Goal: Task Accomplishment & Management: Use online tool/utility

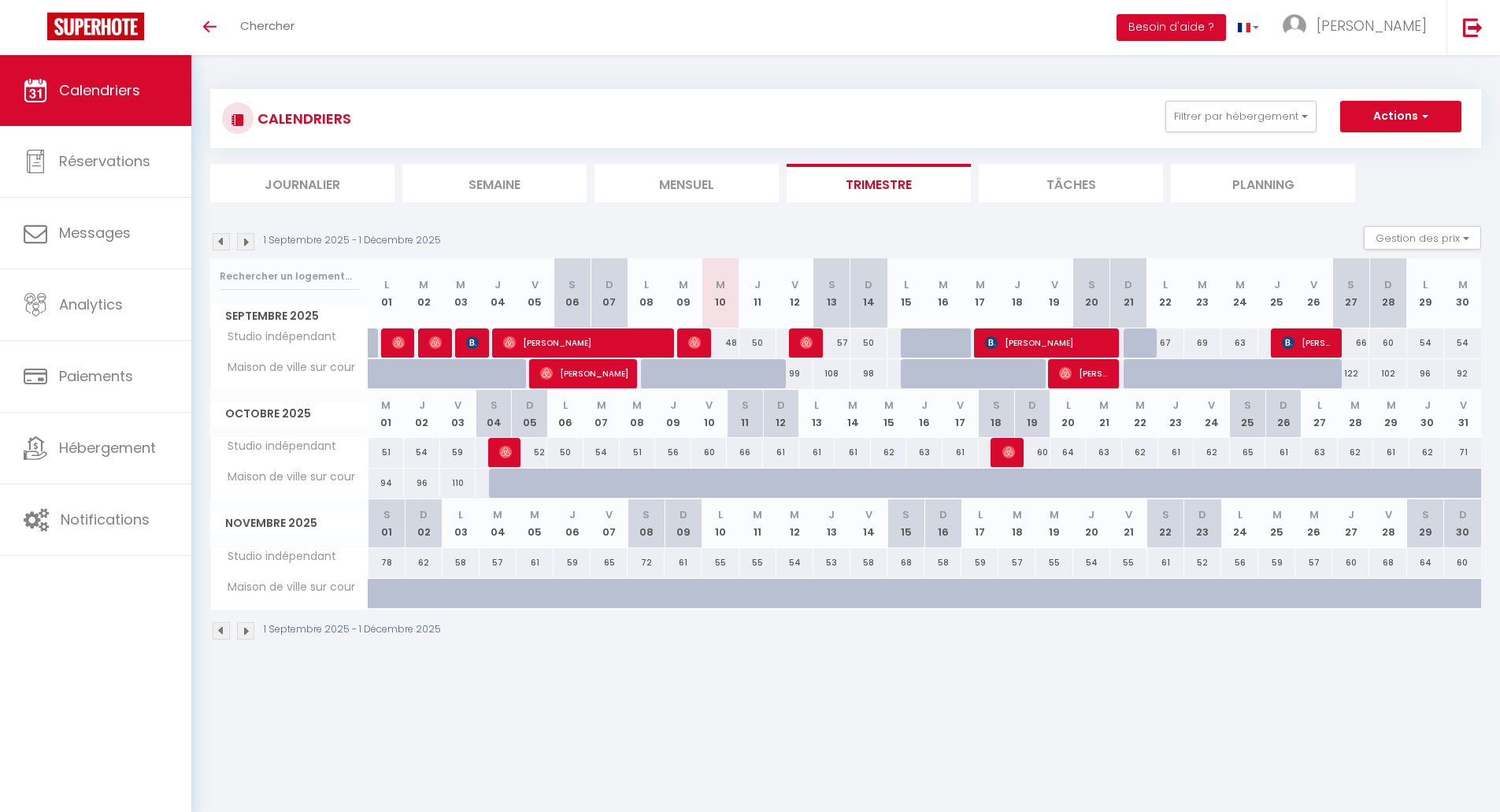
click at [247, 243] on img at bounding box center [245, 241] width 17 height 17
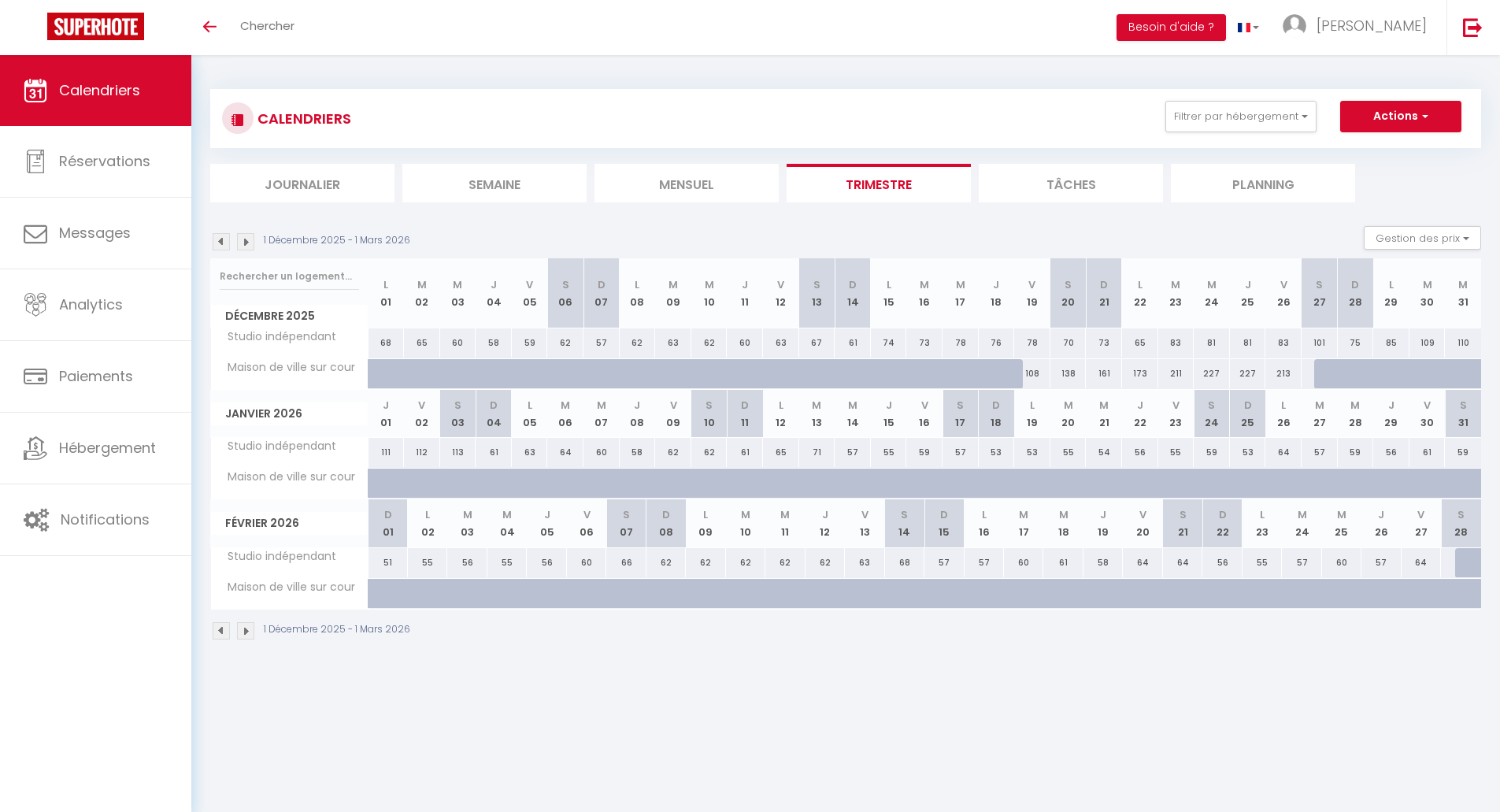
click at [247, 243] on img at bounding box center [245, 241] width 17 height 17
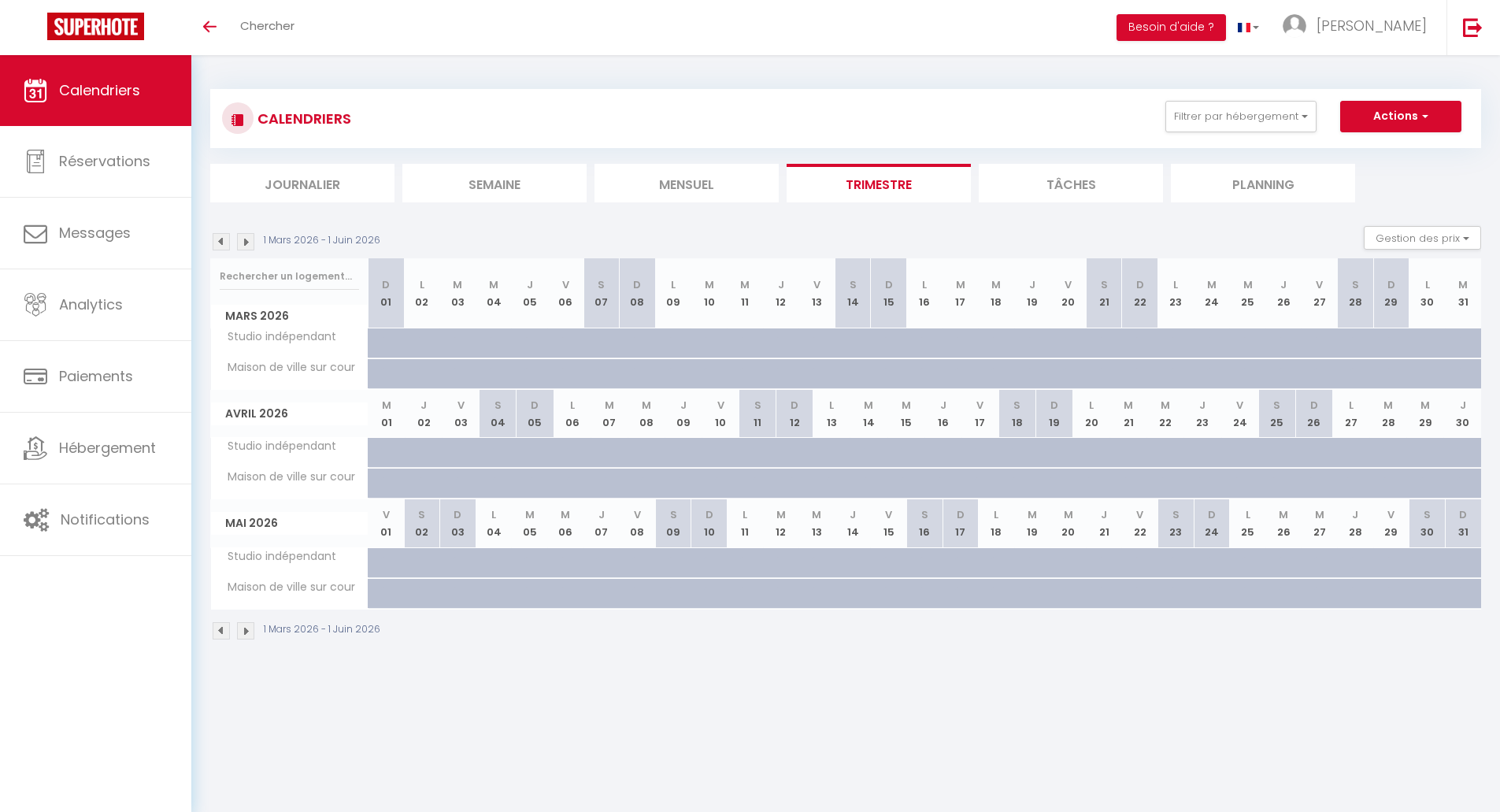
click at [247, 243] on img at bounding box center [245, 241] width 17 height 17
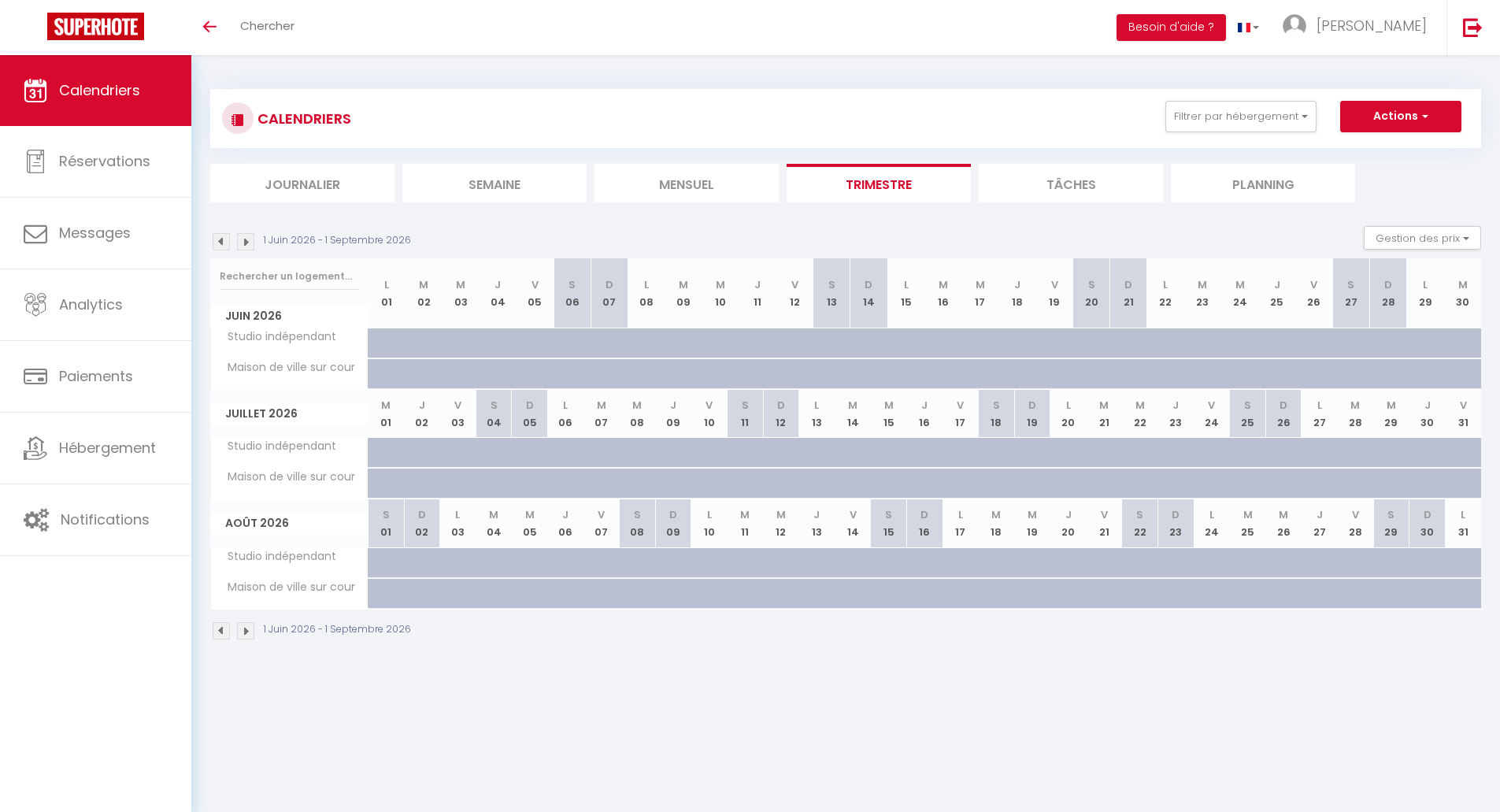
click at [220, 244] on img at bounding box center [221, 241] width 17 height 17
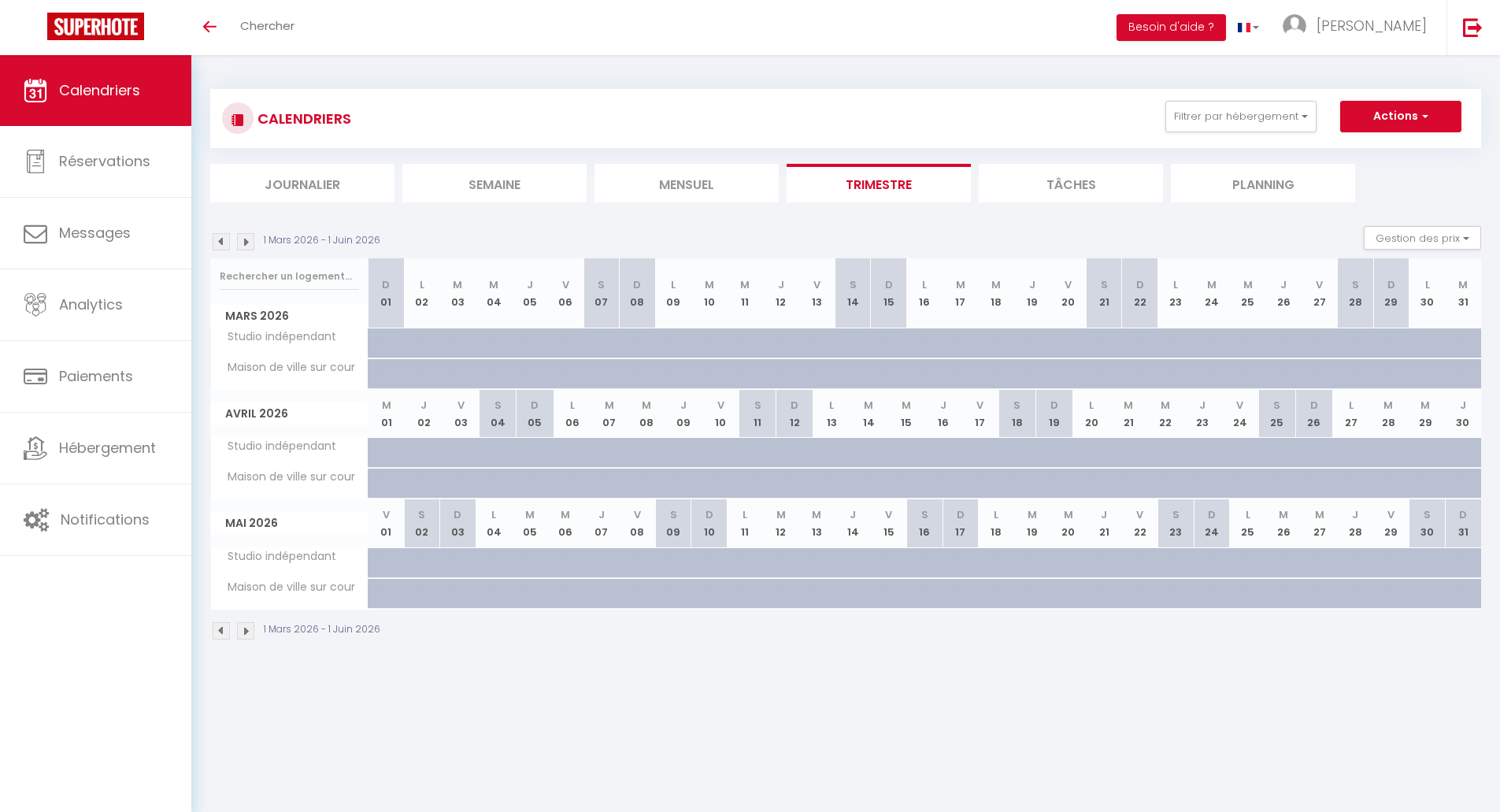
click at [220, 244] on img at bounding box center [221, 241] width 17 height 17
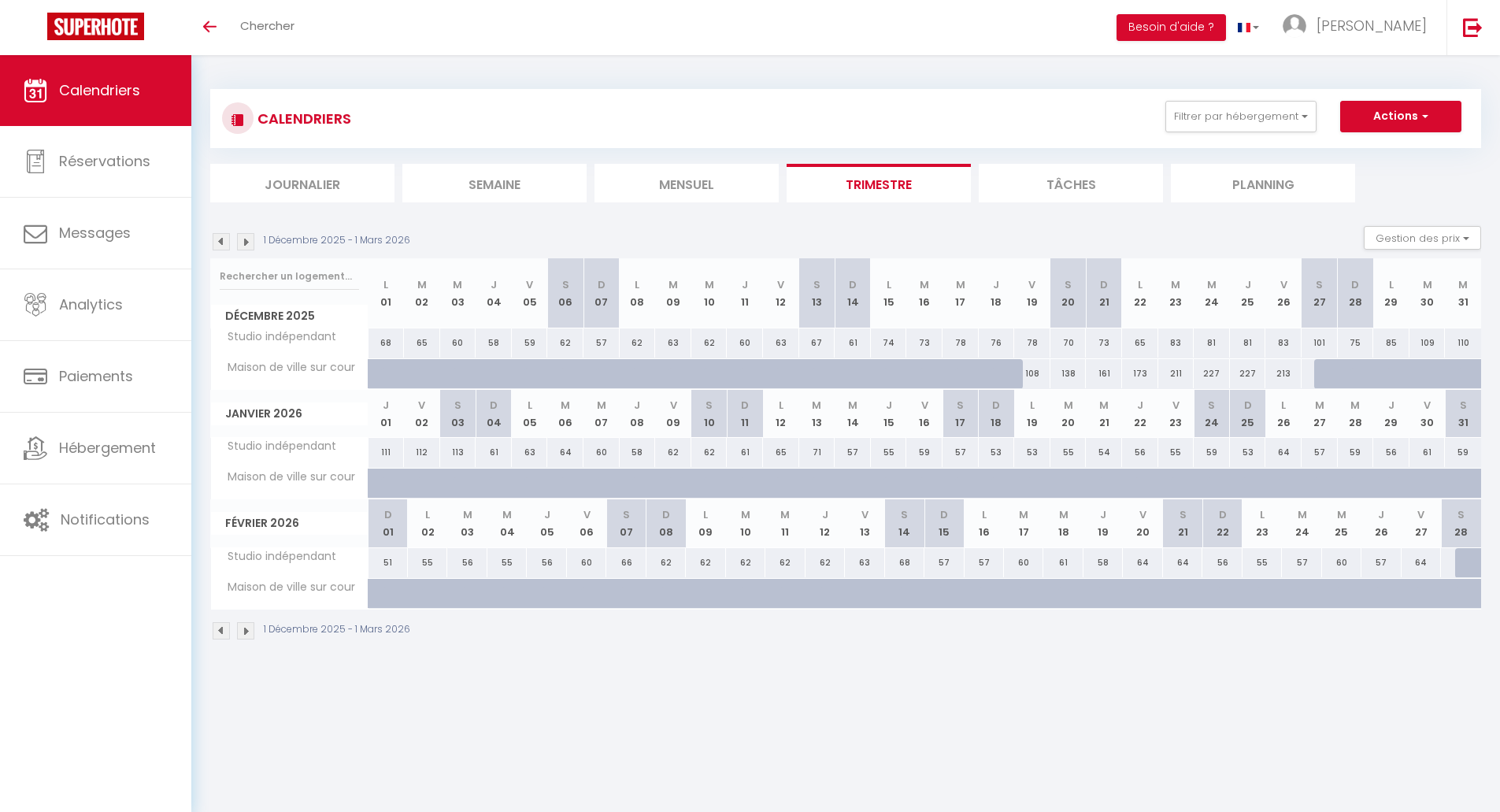
click at [220, 241] on img at bounding box center [221, 241] width 17 height 17
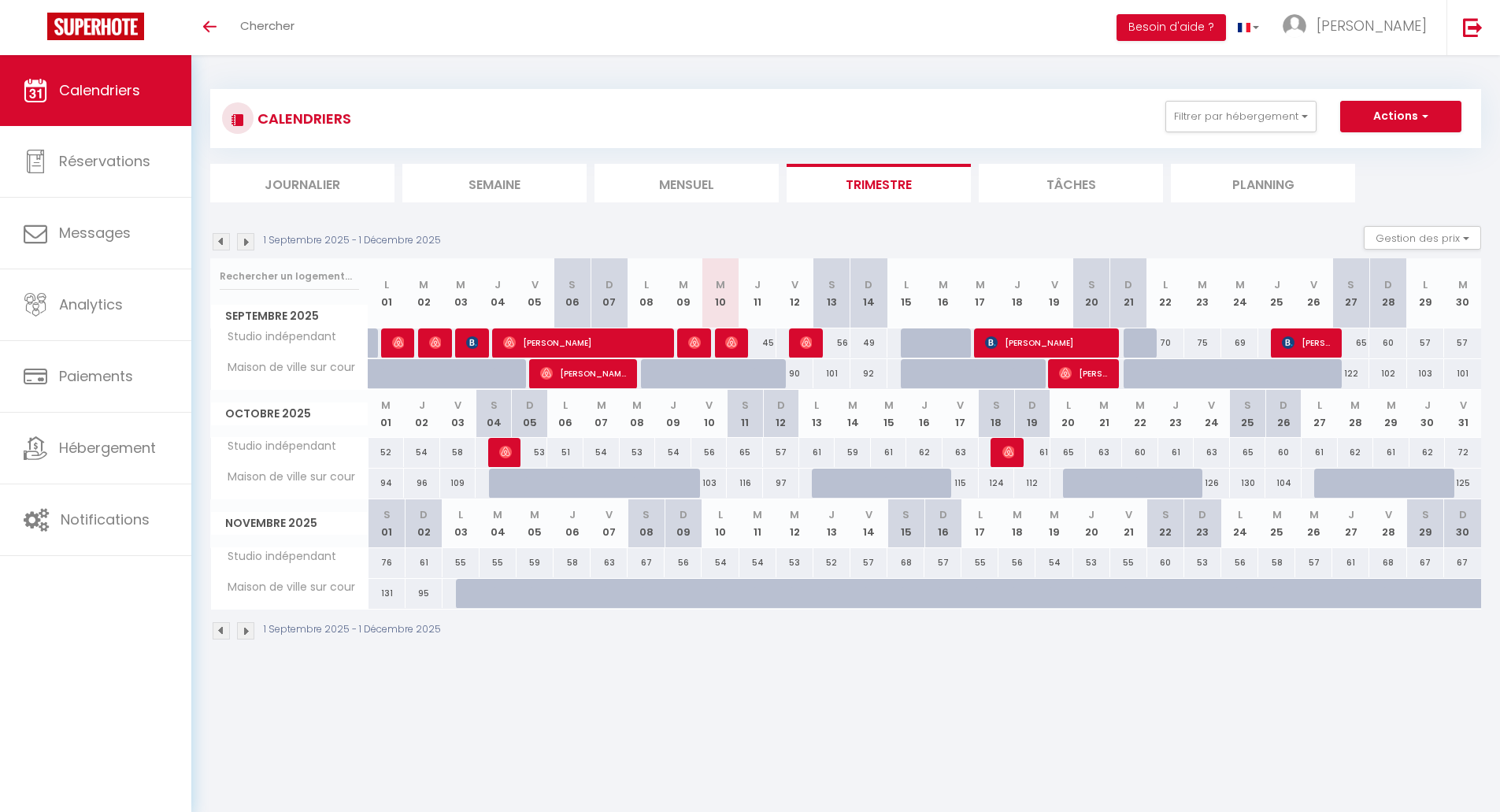
click at [248, 242] on img at bounding box center [245, 241] width 17 height 17
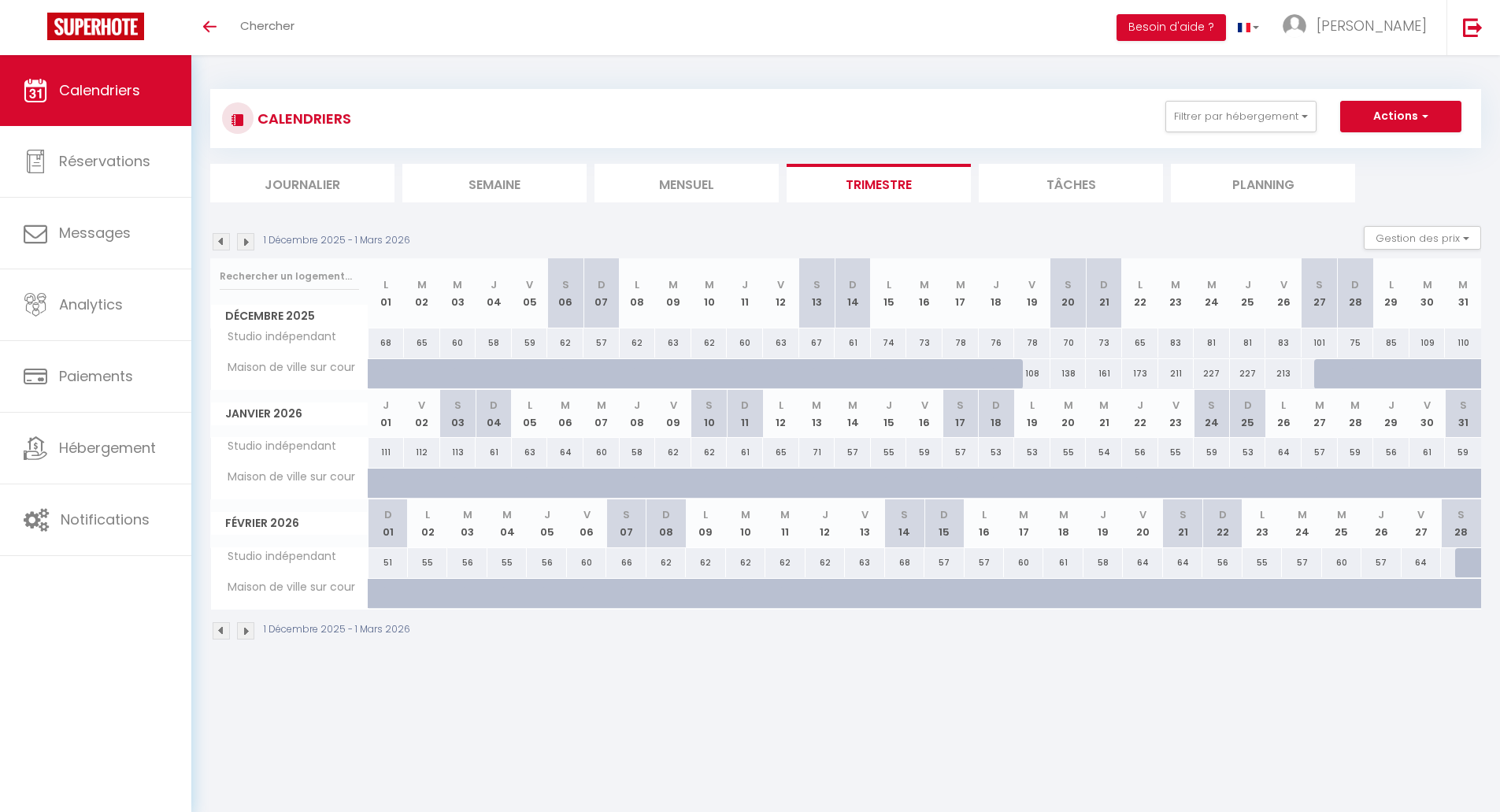
click at [248, 242] on img at bounding box center [245, 241] width 17 height 17
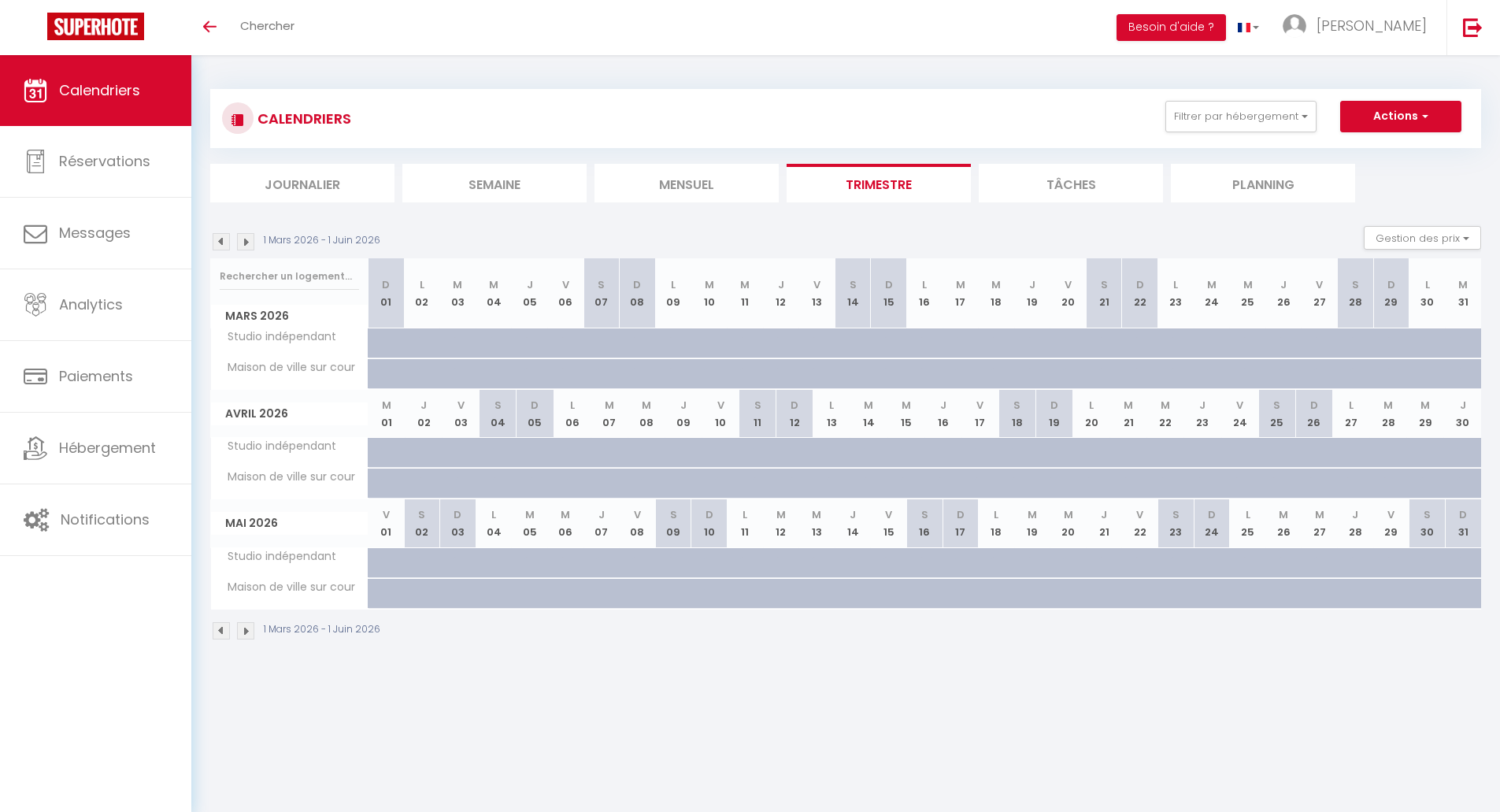
click at [97, 98] on span "Calendriers" at bounding box center [99, 89] width 81 height 19
